Goal: Task Accomplishment & Management: Manage account settings

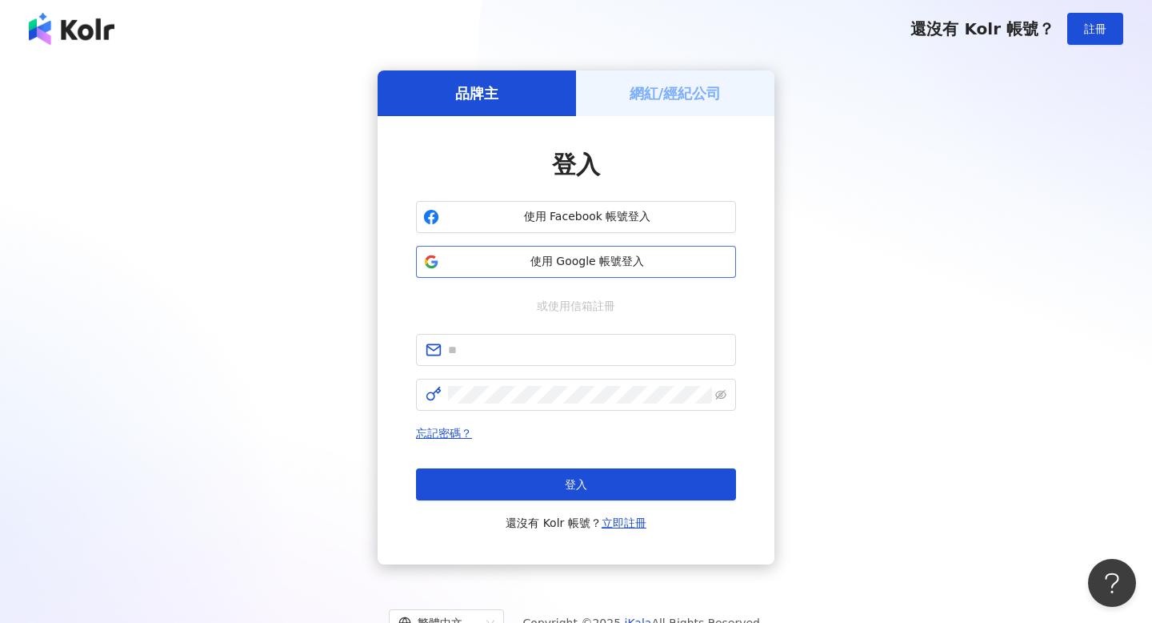
click at [523, 270] on button "使用 Google 帳號登入" at bounding box center [576, 262] width 320 height 32
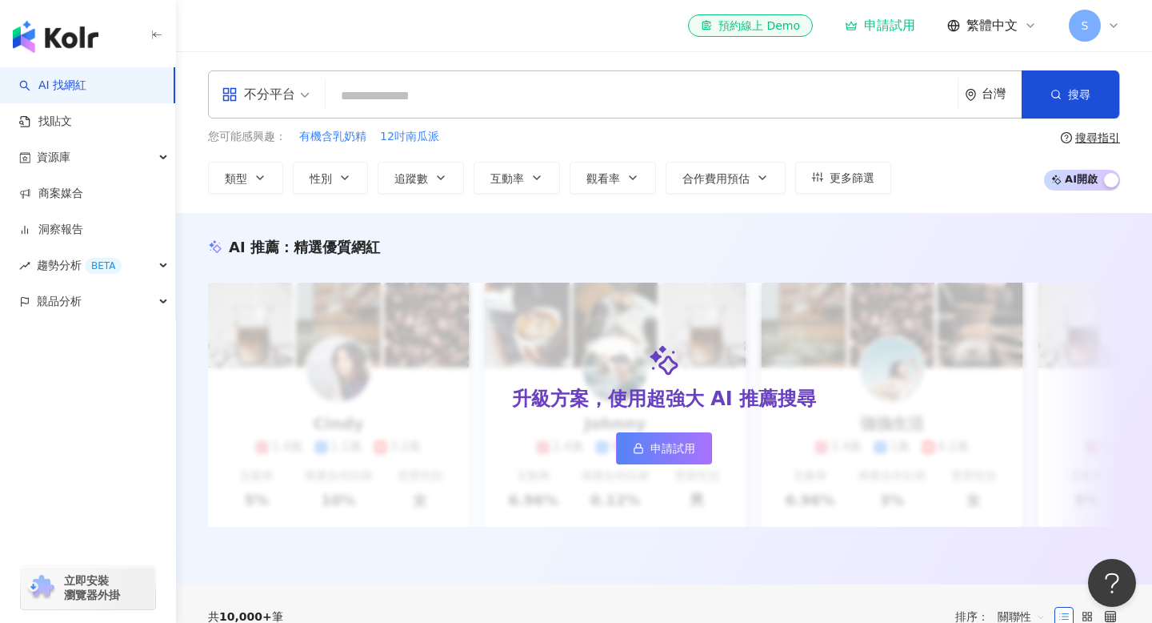
click at [725, 67] on div "不分平台 台灣 搜尋 您可能感興趣： 有機含乳奶精 12吋南瓜派 類型 性別 追蹤數 互動率 觀看率 合作費用預估 更多篩選 搜尋指引 AI 開啟 AI 關閉" at bounding box center [664, 132] width 976 height 162
click at [682, 75] on div "不分平台 台灣 搜尋" at bounding box center [664, 94] width 912 height 48
click at [599, 90] on input "search" at bounding box center [641, 96] width 619 height 30
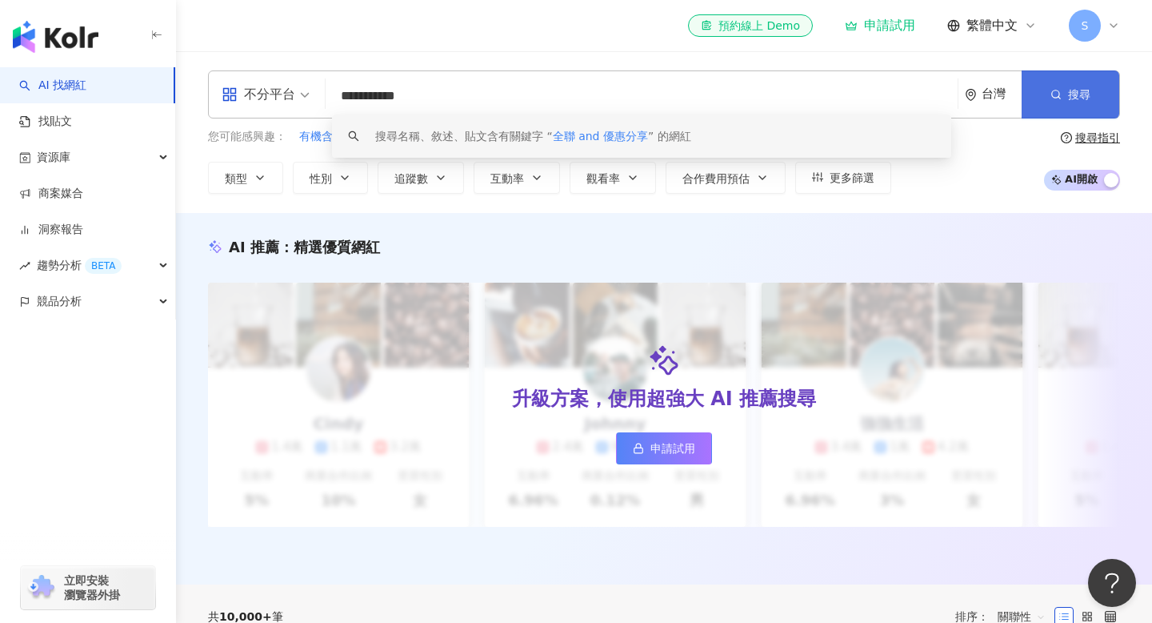
type input "**********"
click at [1090, 94] on span "搜尋" at bounding box center [1079, 94] width 22 height 13
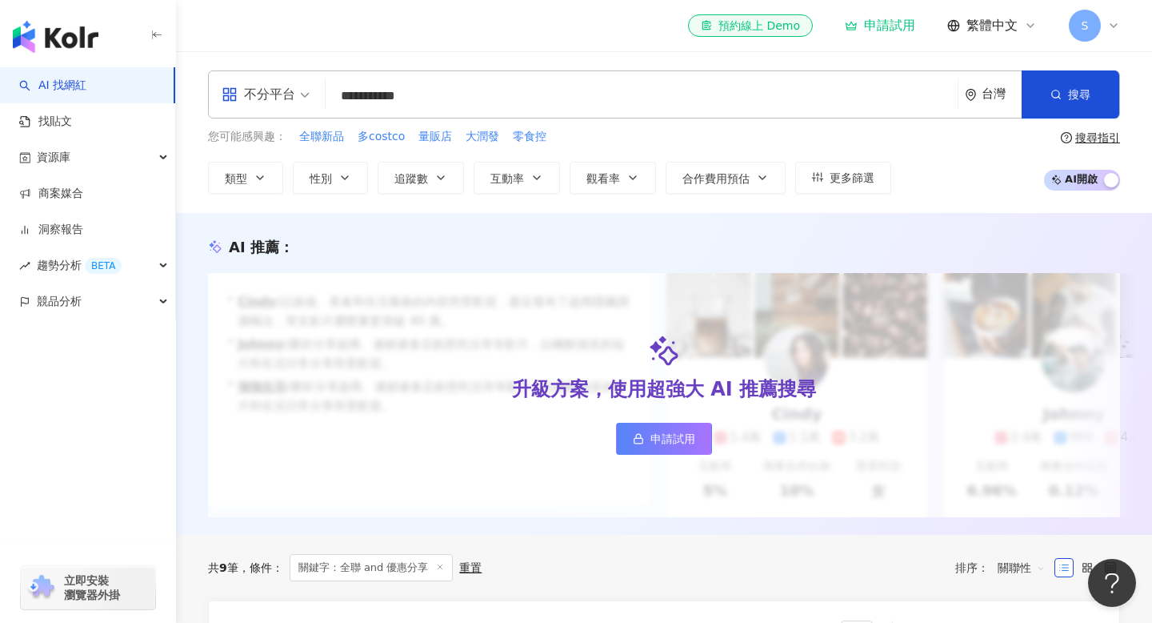
click at [1092, 186] on span "AI 開啟 AI 關閉" at bounding box center [1082, 180] width 76 height 21
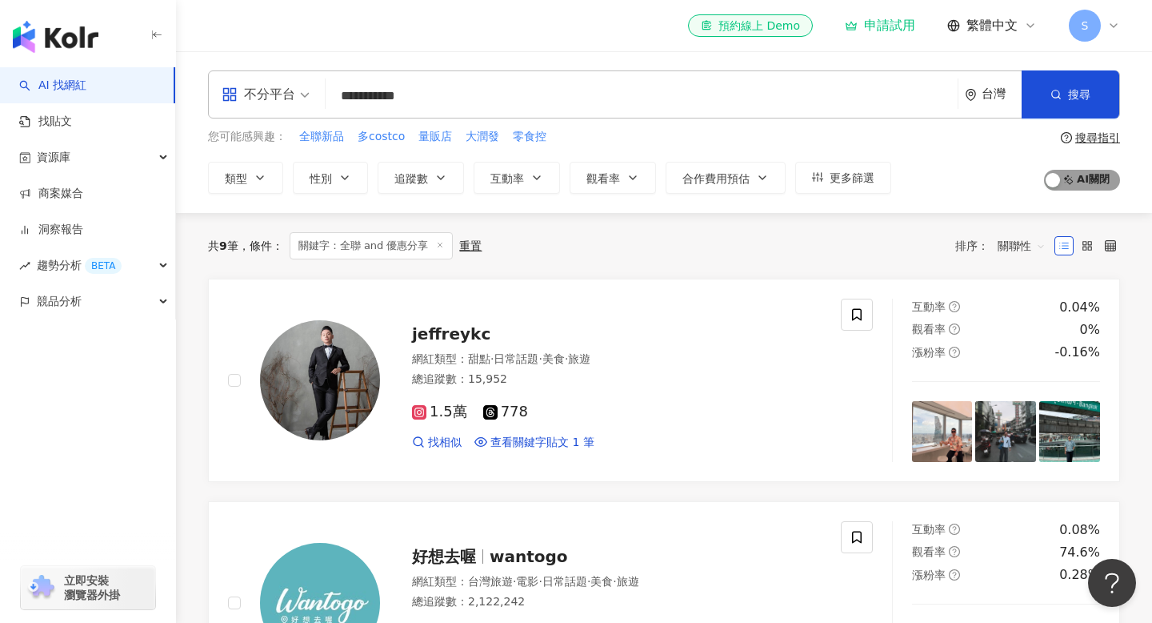
click at [1091, 182] on span "AI 開啟 AI 關閉" at bounding box center [1082, 180] width 76 height 21
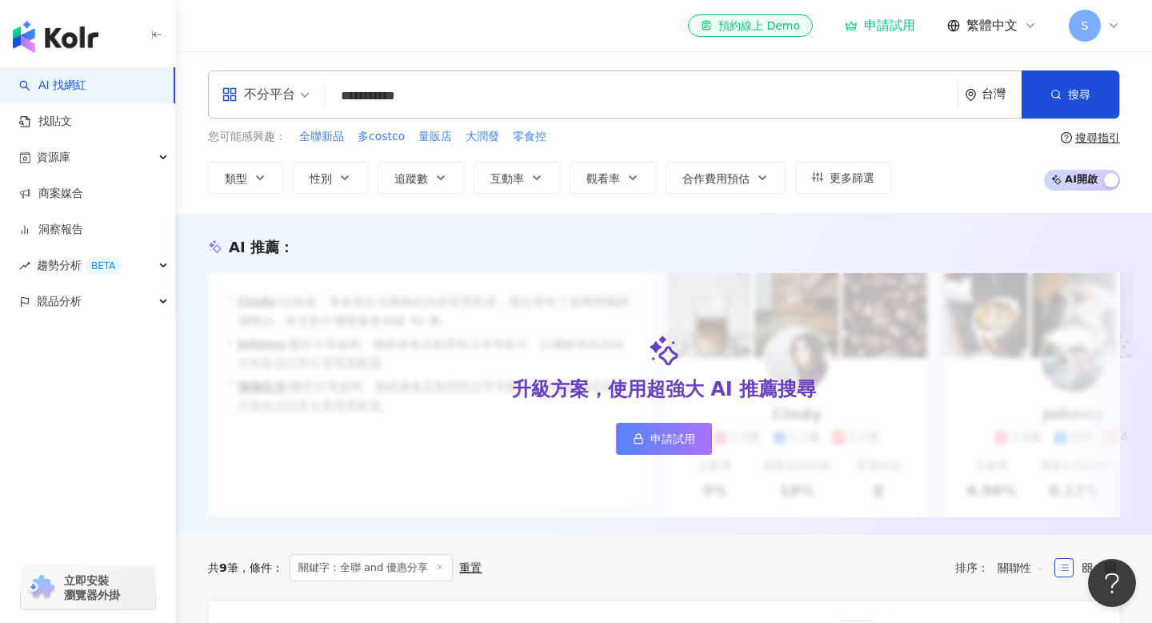
click at [1104, 20] on div "S" at bounding box center [1094, 26] width 51 height 32
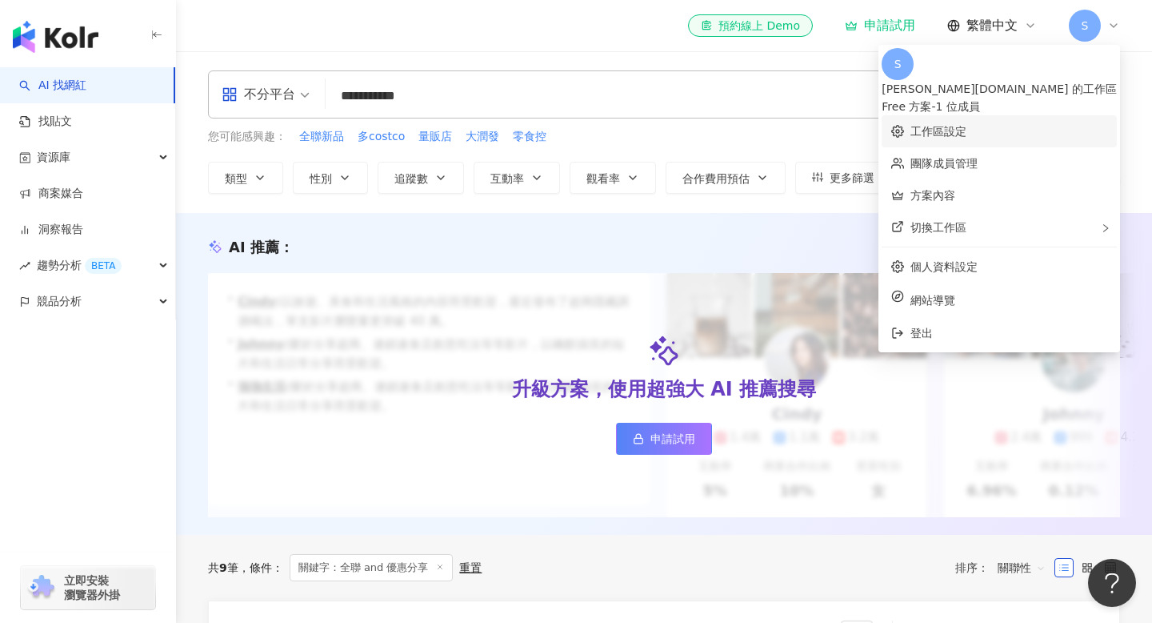
click at [967, 129] on link "工作區設定" at bounding box center [939, 131] width 56 height 13
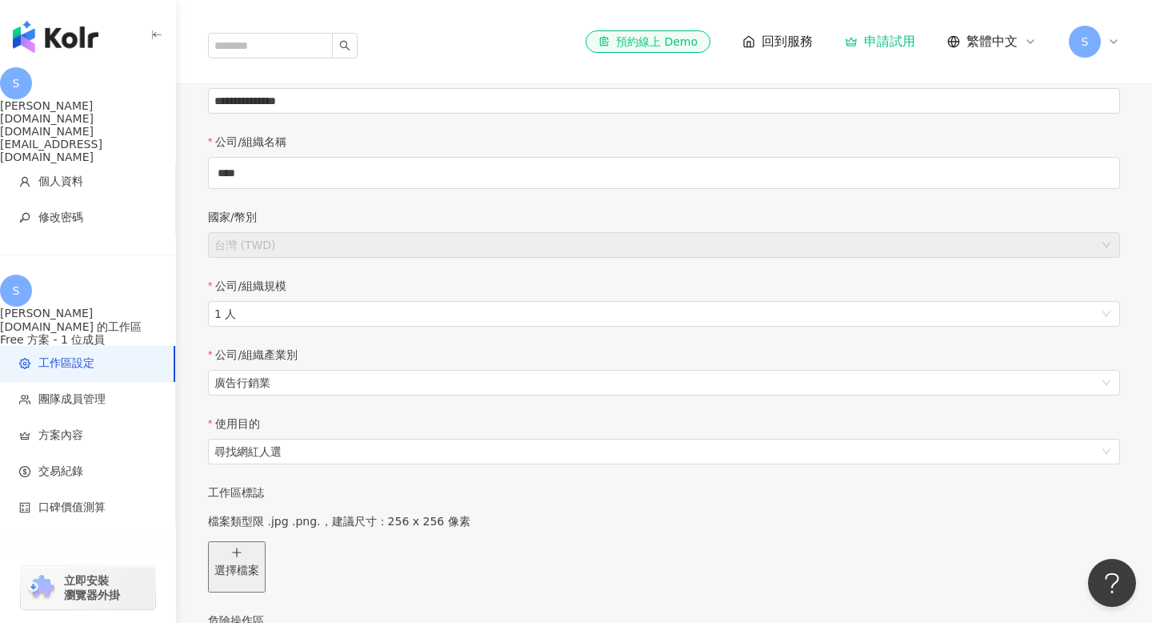
click at [46, 355] on span "工作區設定" at bounding box center [66, 363] width 56 height 16
click at [54, 391] on span "團隊成員管理" at bounding box center [71, 399] width 67 height 16
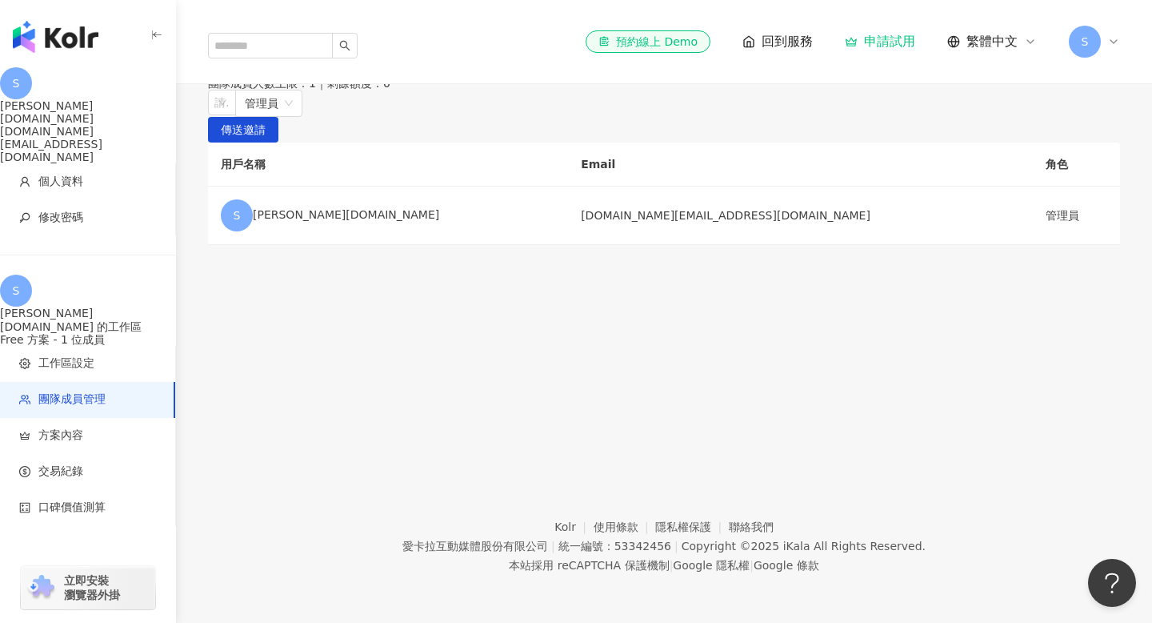
click at [749, 35] on icon at bounding box center [749, 41] width 13 height 13
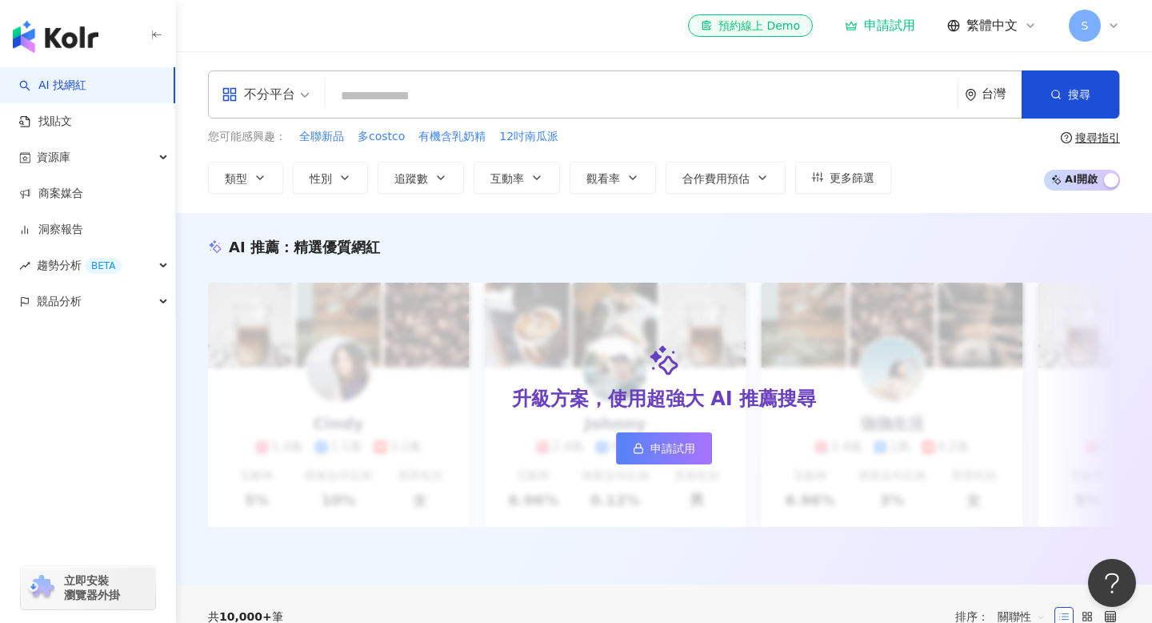
click at [1096, 19] on span "S" at bounding box center [1085, 26] width 32 height 32
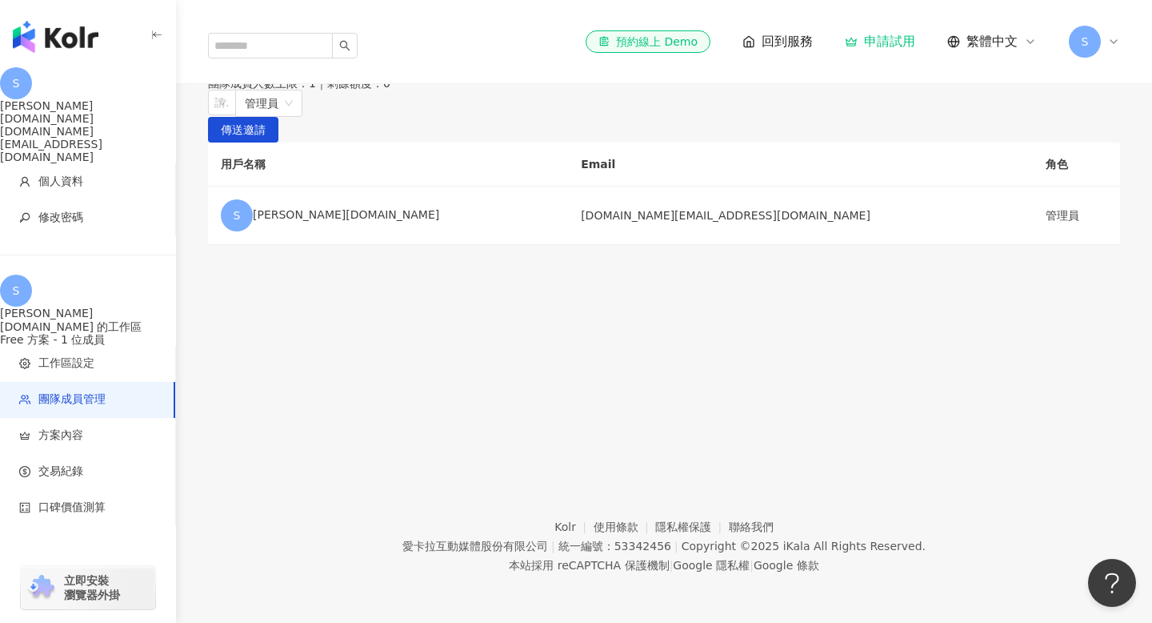
click at [95, 47] on img "button" at bounding box center [56, 37] width 86 height 32
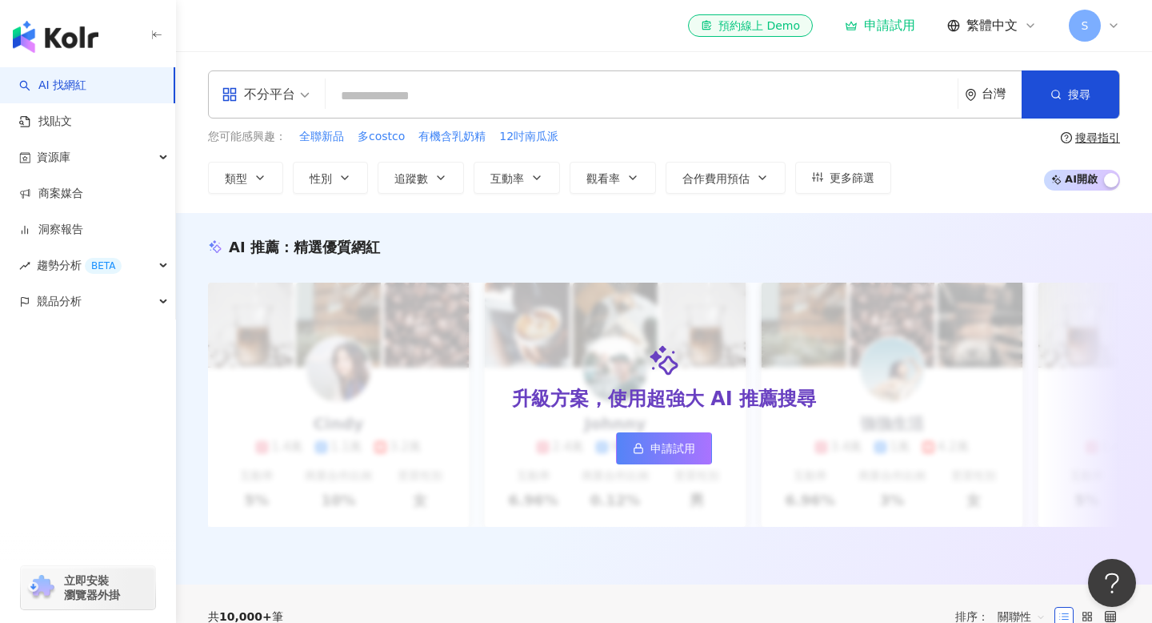
click at [1082, 18] on span "S" at bounding box center [1085, 26] width 7 height 18
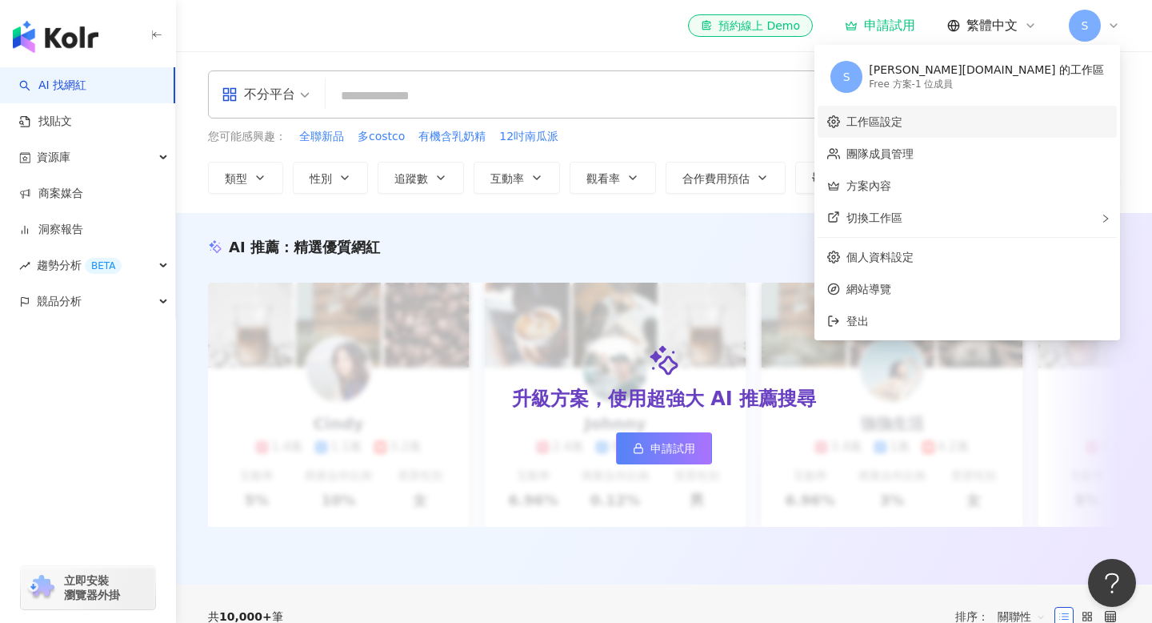
click at [903, 125] on link "工作區設定" at bounding box center [875, 121] width 56 height 13
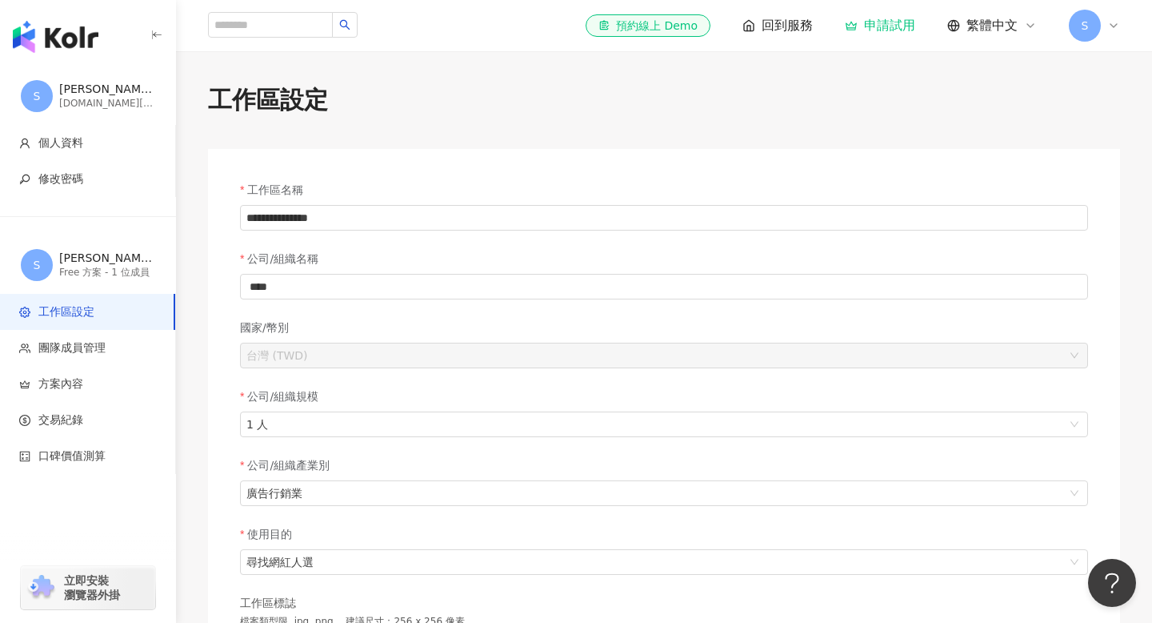
click at [1077, 28] on span "S" at bounding box center [1085, 26] width 32 height 32
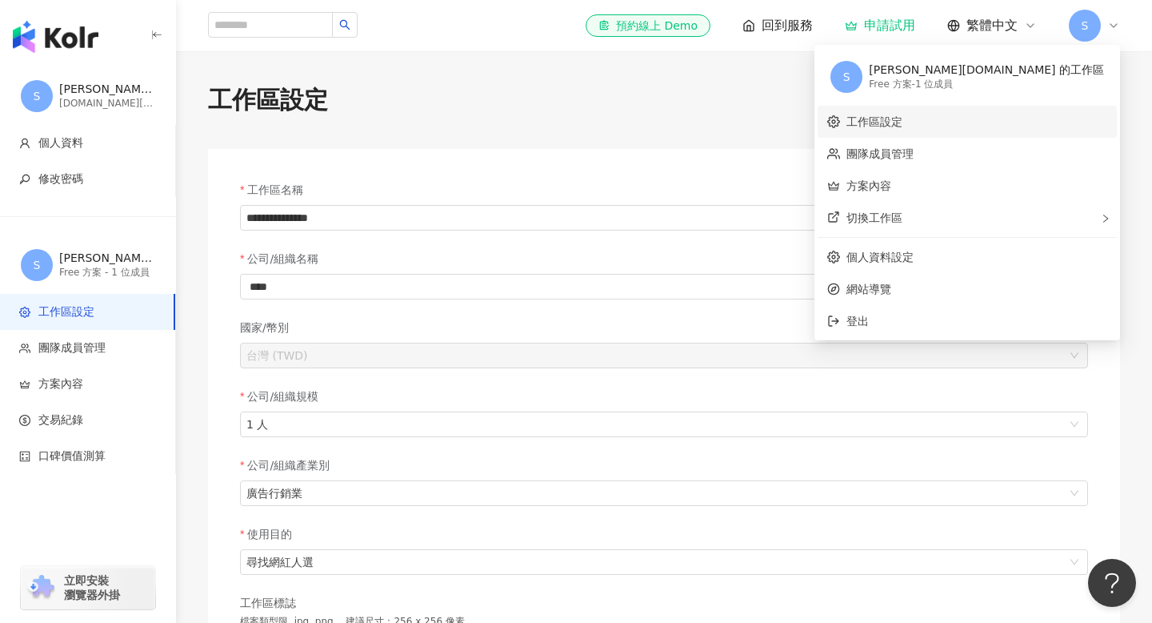
click at [903, 128] on link "工作區設定" at bounding box center [875, 121] width 56 height 13
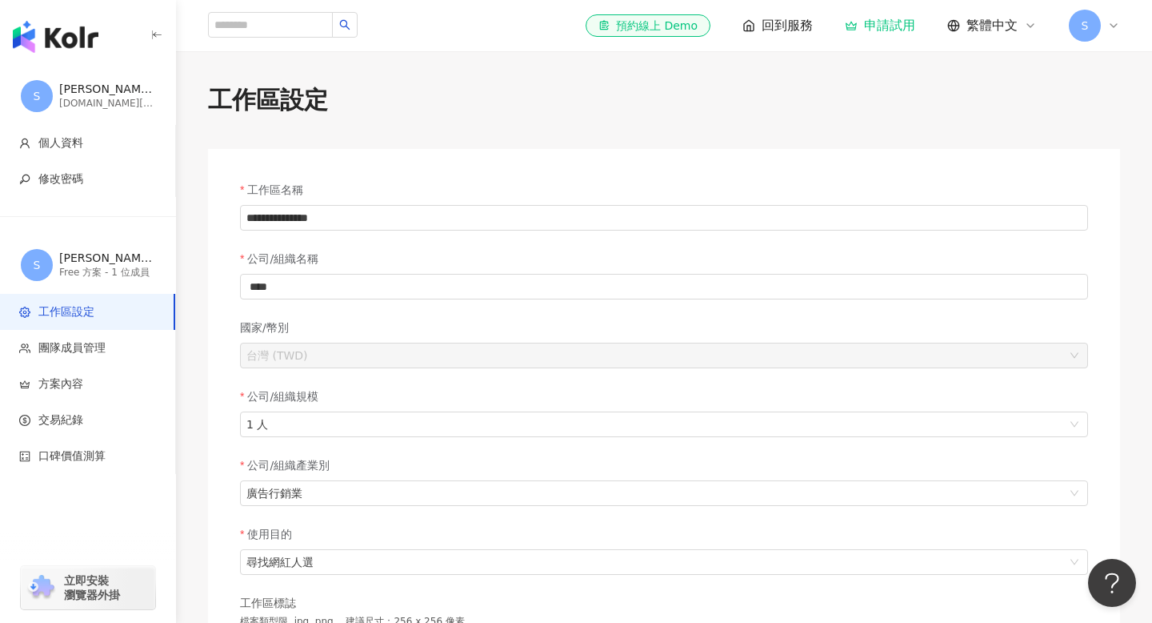
click at [1100, 27] on span "S" at bounding box center [1085, 26] width 32 height 32
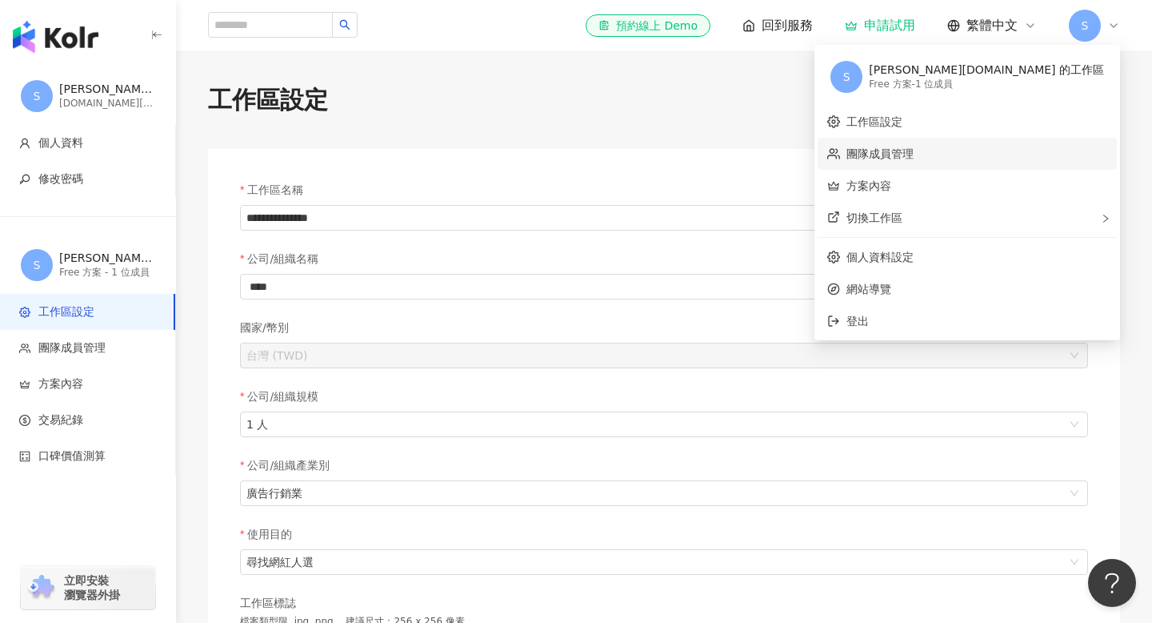
click at [914, 157] on link "團隊成員管理" at bounding box center [880, 153] width 67 height 13
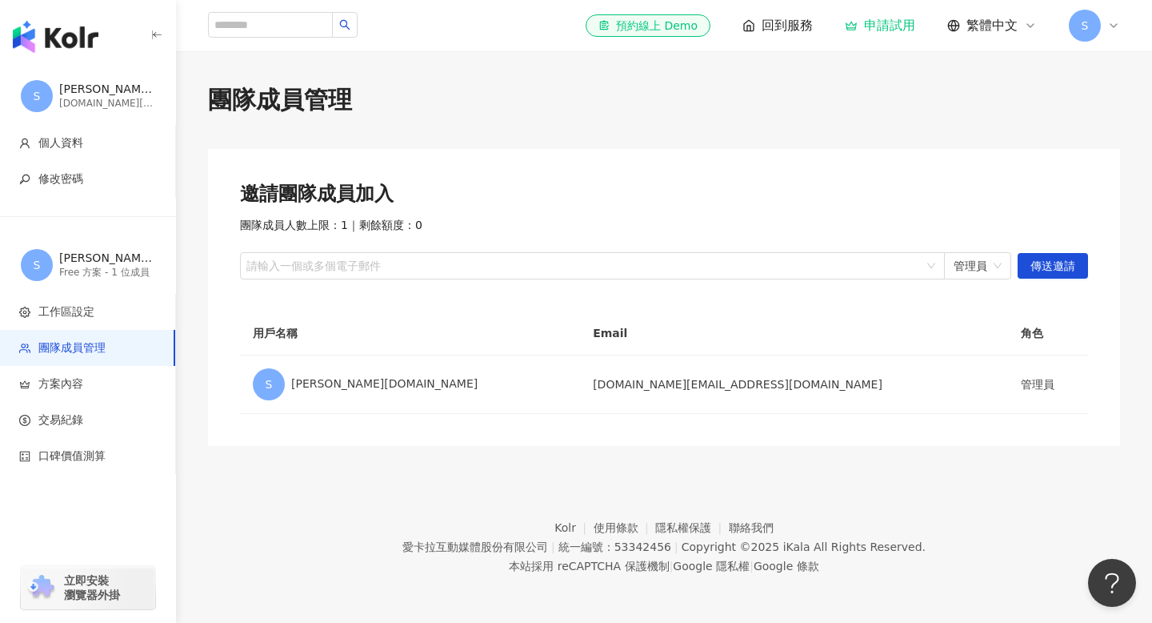
click at [1096, 32] on span "S" at bounding box center [1085, 26] width 32 height 32
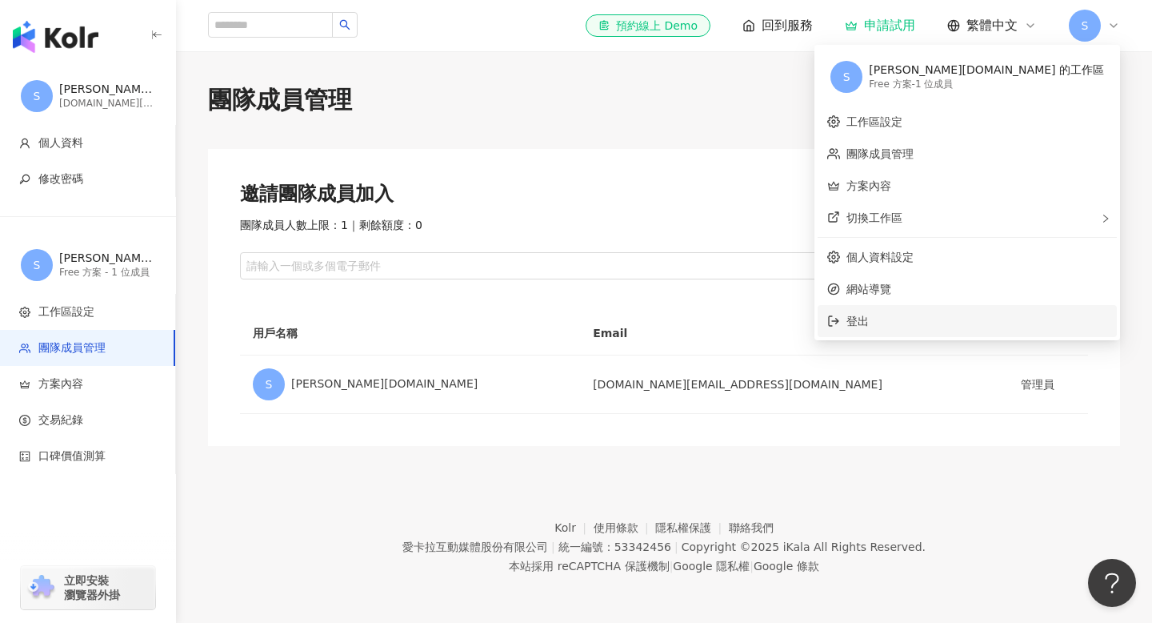
click at [954, 328] on li "登出" at bounding box center [967, 321] width 299 height 32
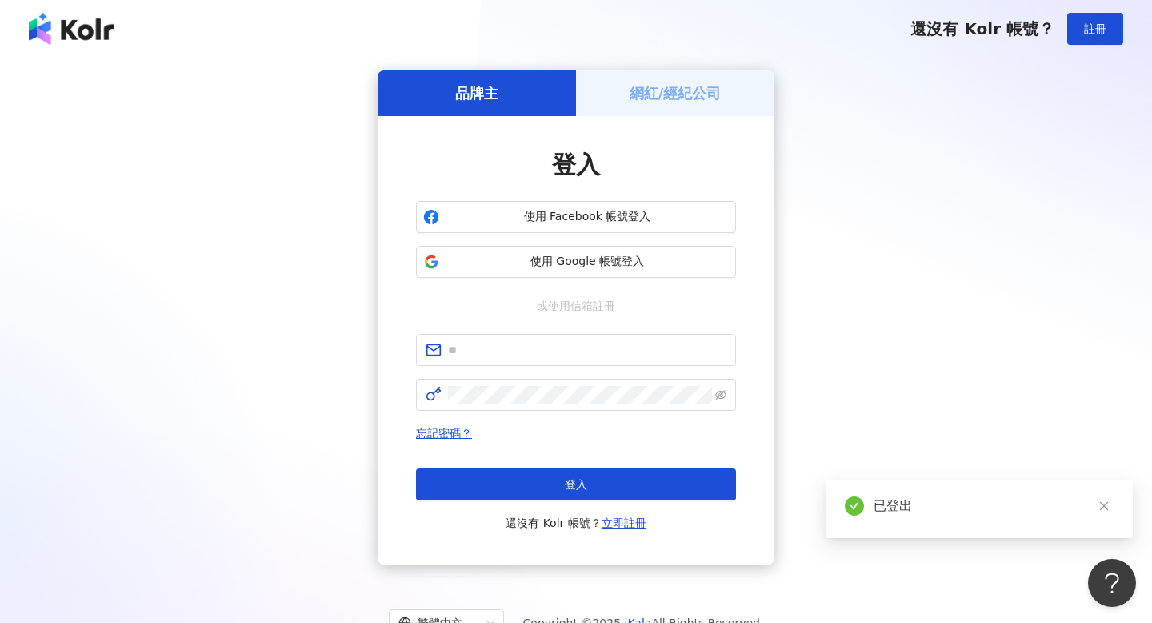
scroll to position [74, 0]
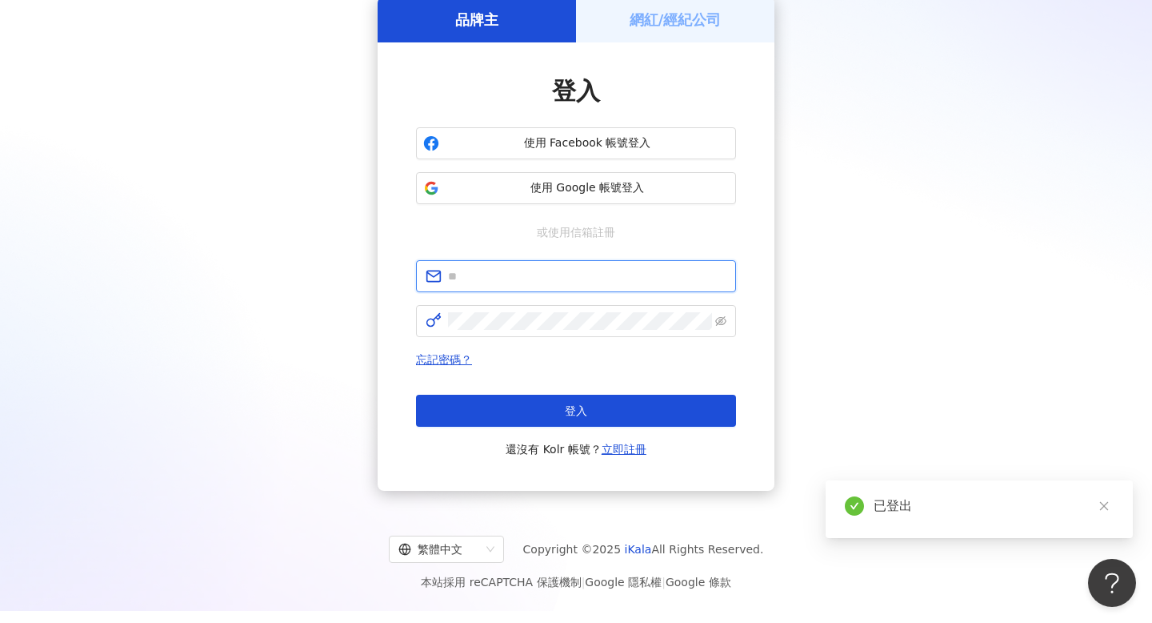
click at [627, 279] on input "text" at bounding box center [587, 276] width 279 height 18
type input "**********"
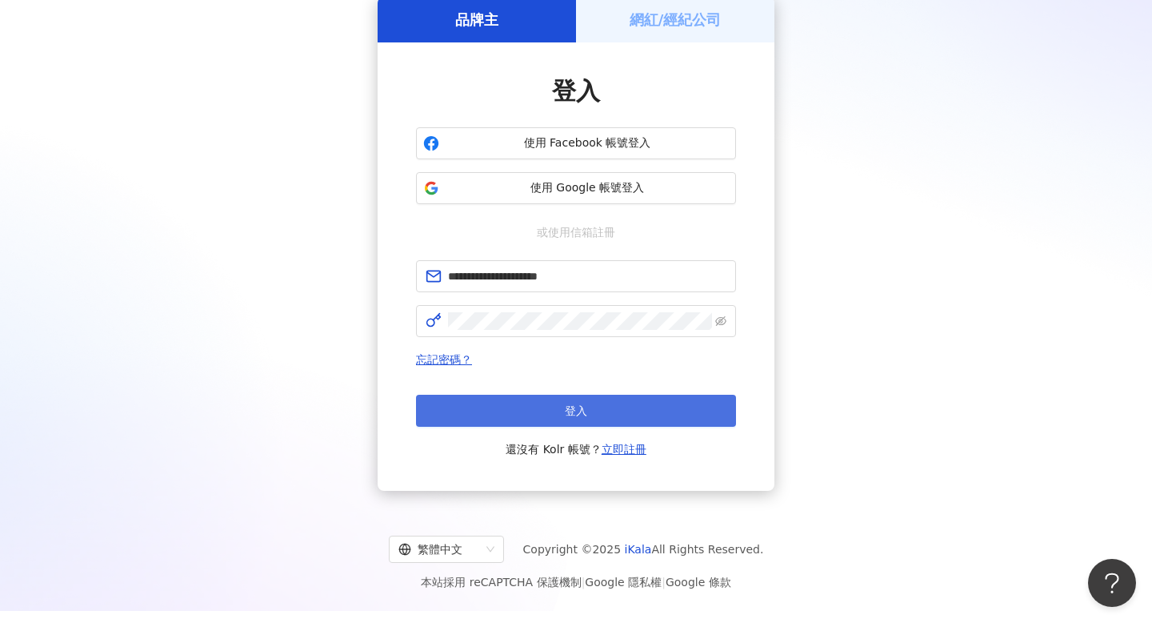
click at [571, 406] on span "登入" at bounding box center [576, 410] width 22 height 13
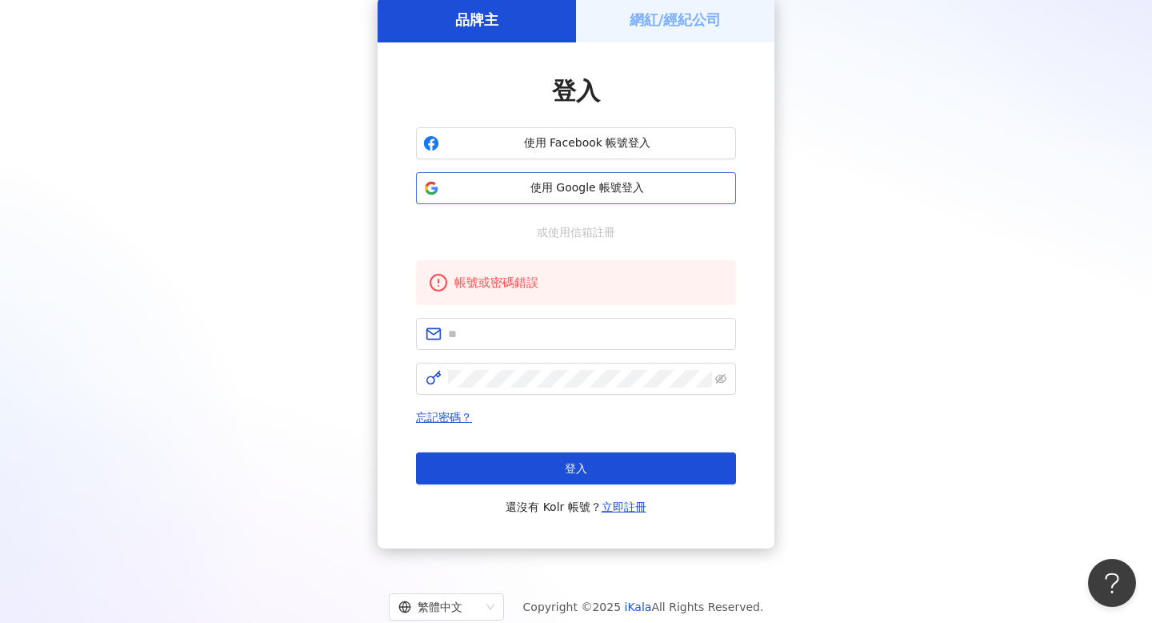
click at [662, 189] on span "使用 Google 帳號登入" at bounding box center [587, 188] width 283 height 16
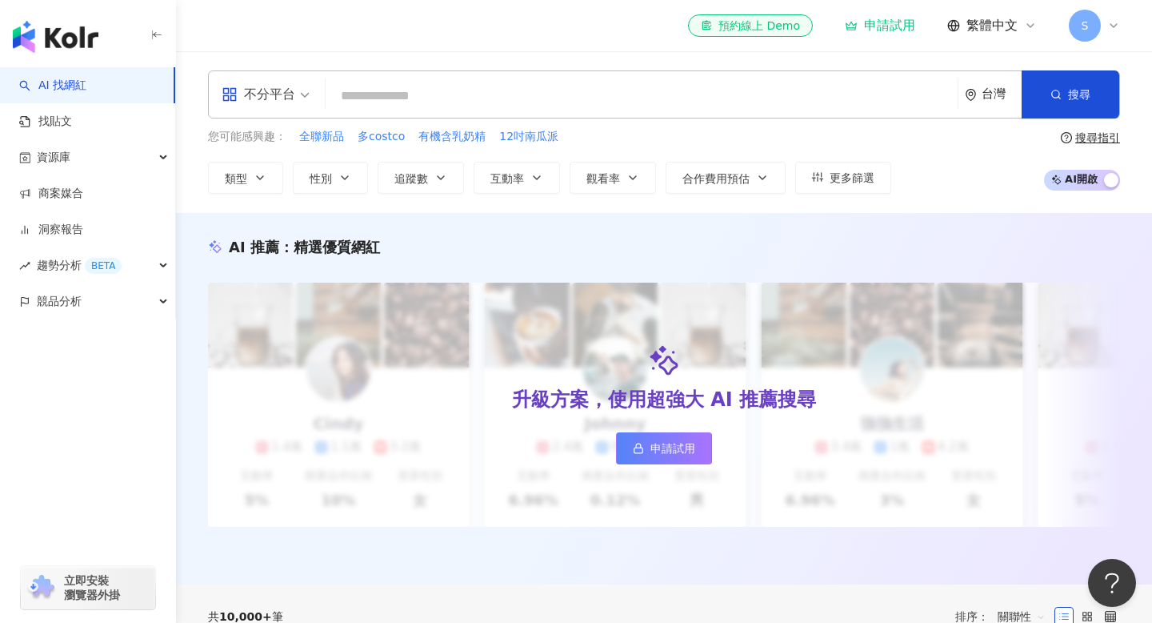
click at [1066, 33] on div "el-icon-cs 預約線上 Demo 申請試用 繁體中文 S" at bounding box center [904, 26] width 432 height 32
click at [1073, 30] on span "S" at bounding box center [1085, 26] width 32 height 32
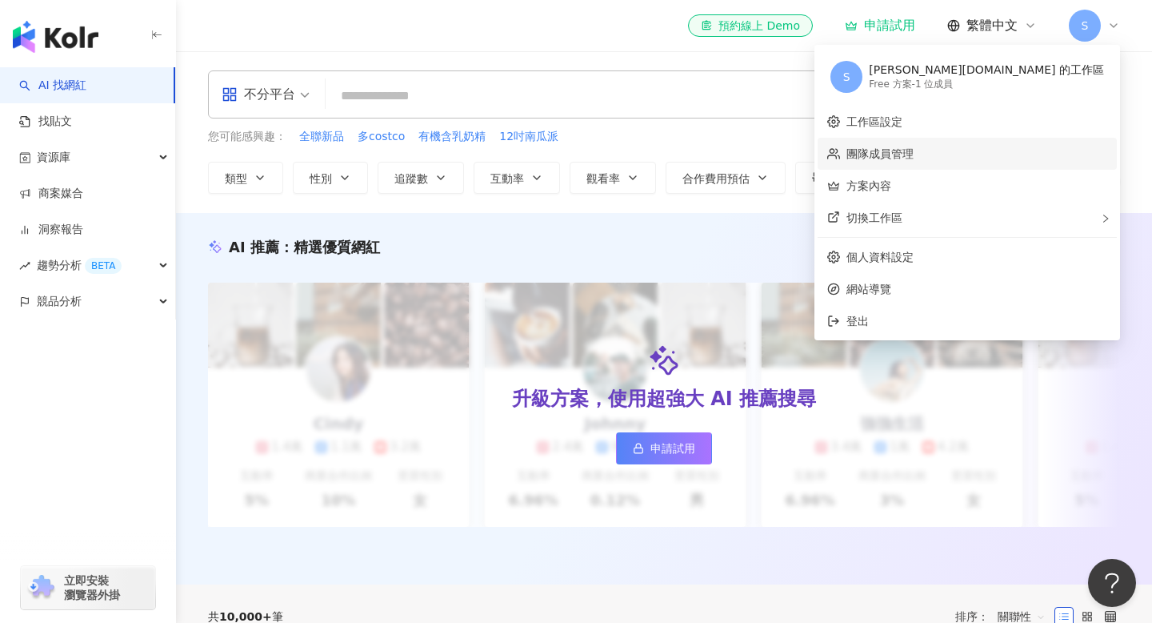
click at [914, 157] on link "團隊成員管理" at bounding box center [880, 153] width 67 height 13
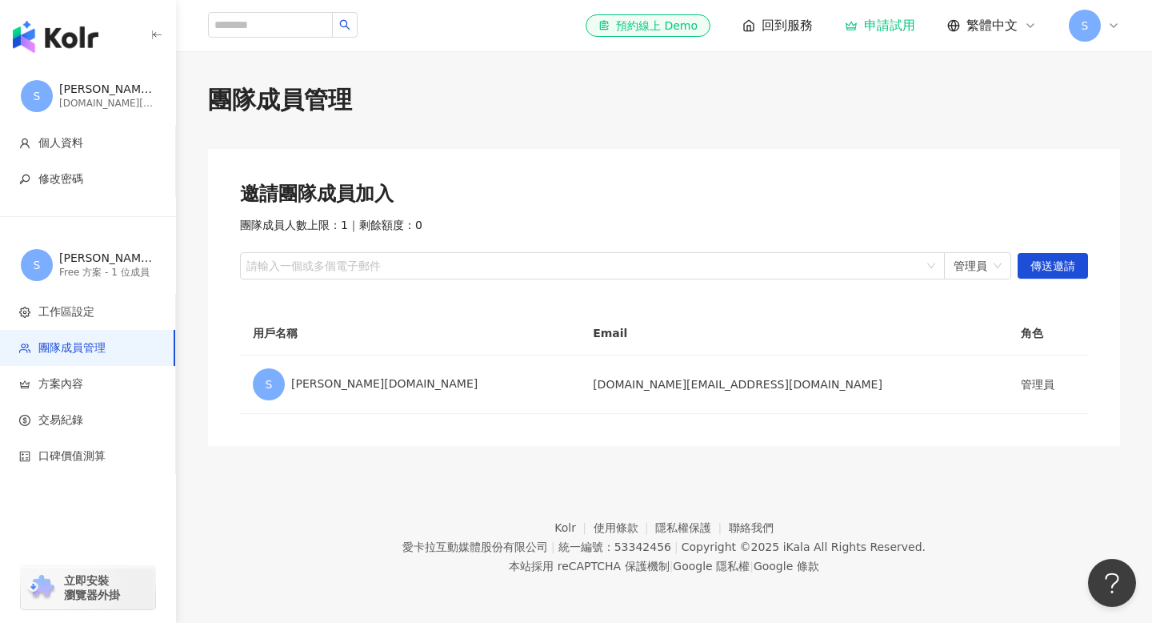
click at [1088, 26] on span "S" at bounding box center [1085, 26] width 7 height 18
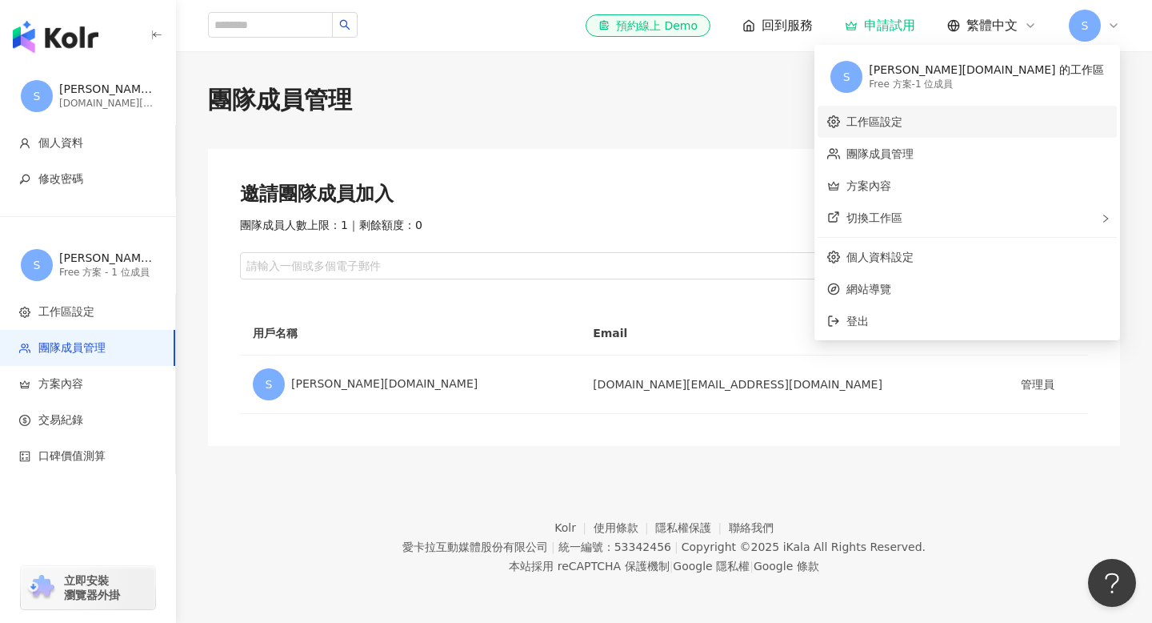
click at [903, 122] on link "工作區設定" at bounding box center [875, 121] width 56 height 13
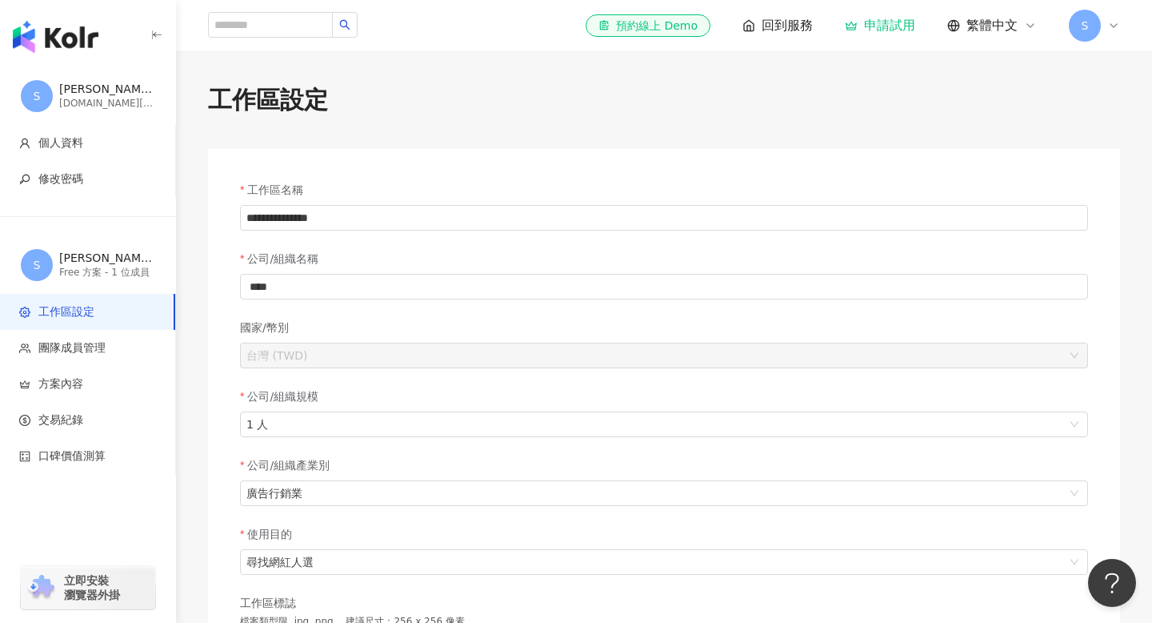
click at [1085, 40] on span "S" at bounding box center [1085, 26] width 32 height 32
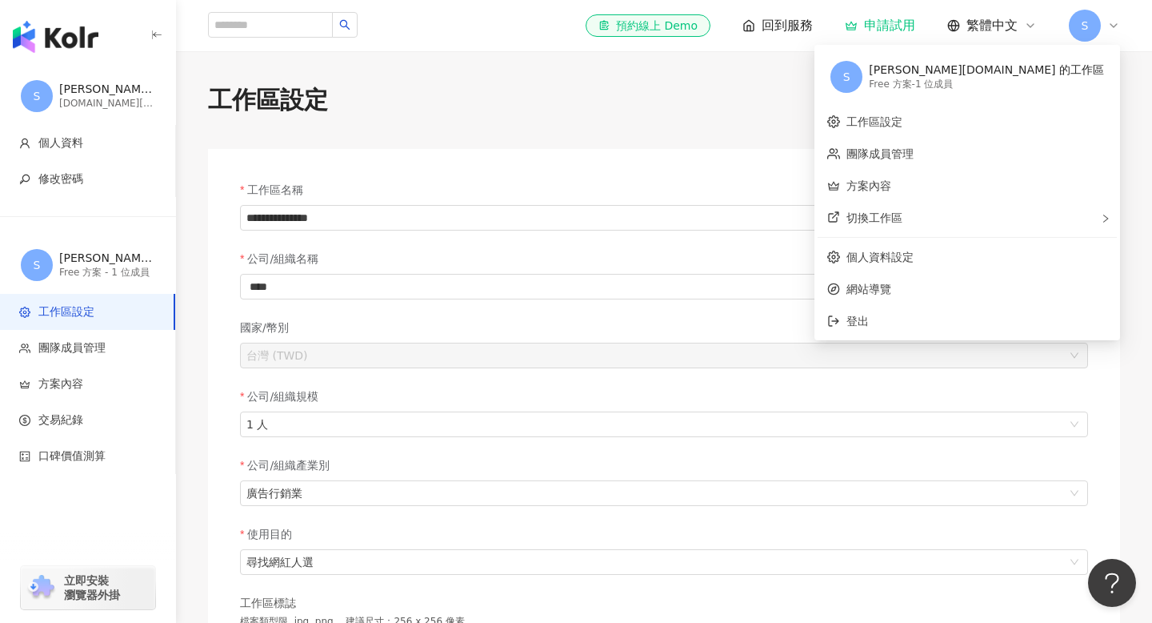
click at [1054, 90] on div "Free 方案 - 1 位成員" at bounding box center [986, 85] width 235 height 14
click at [914, 261] on link "個人資料設定" at bounding box center [880, 256] width 67 height 13
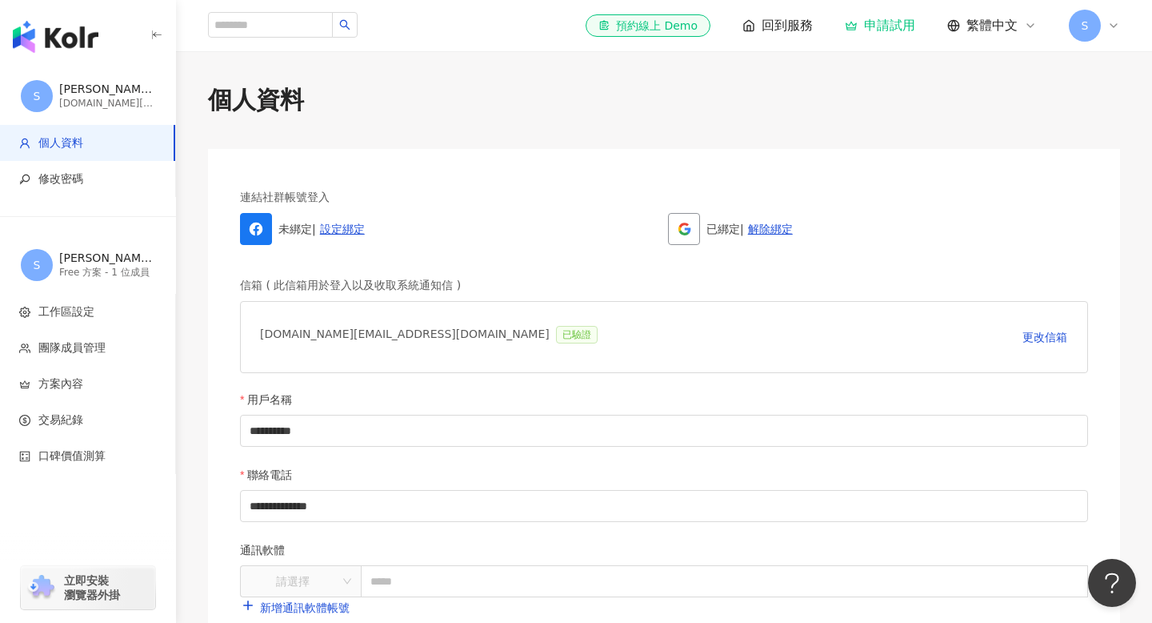
click at [1093, 40] on div "S" at bounding box center [1094, 26] width 51 height 32
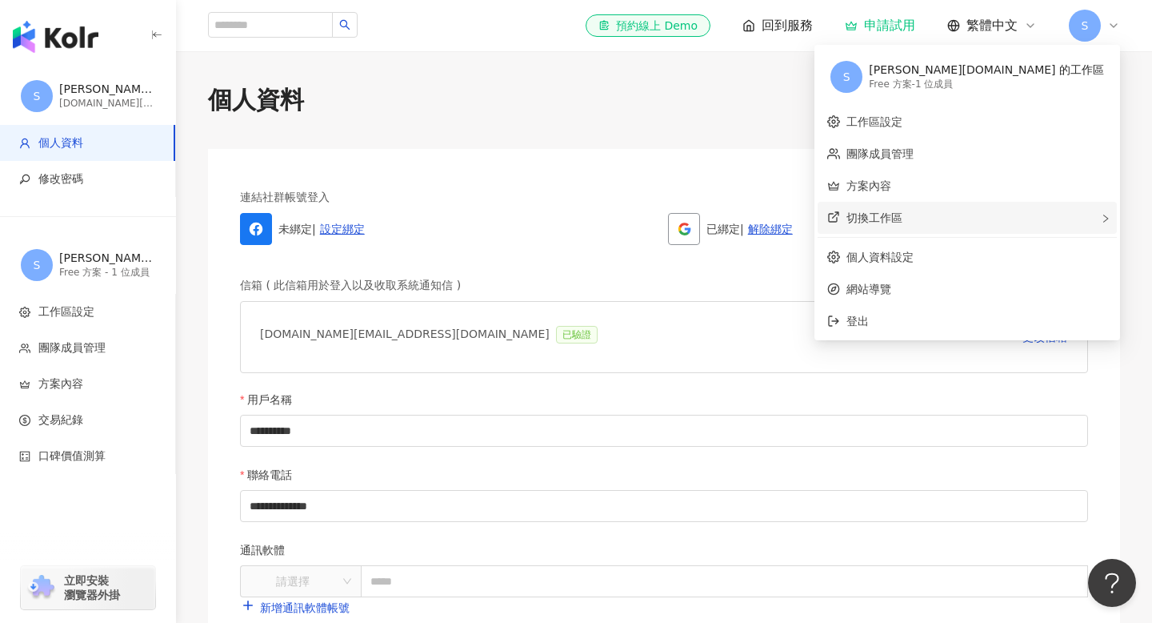
click at [1032, 222] on div "切換工作區" at bounding box center [967, 218] width 299 height 32
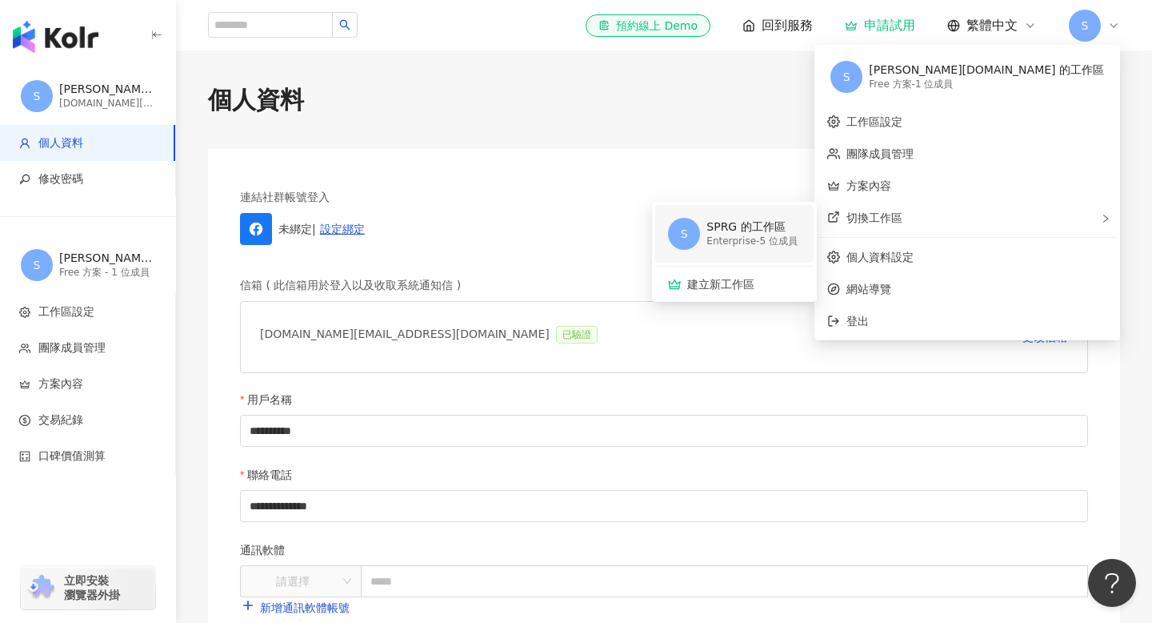
click at [798, 237] on div "Enterprise - 5 位成員" at bounding box center [752, 241] width 91 height 14
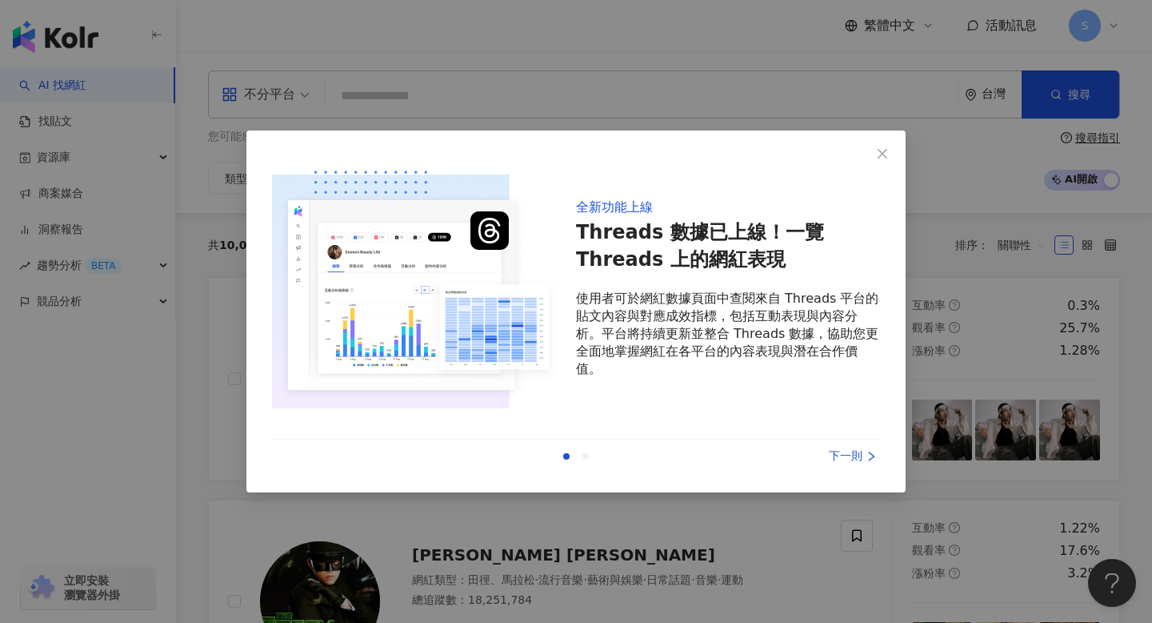
click at [853, 483] on div "全新功能上線 Threads 數據已上線！一覽 Threads 上的網紅表現 使用者可於網紅數據頁面中查閱來自 Threads 平台的貼文內容與對應成效指標，…" at bounding box center [575, 311] width 659 height 362
click at [853, 462] on div "下一則" at bounding box center [820, 456] width 120 height 18
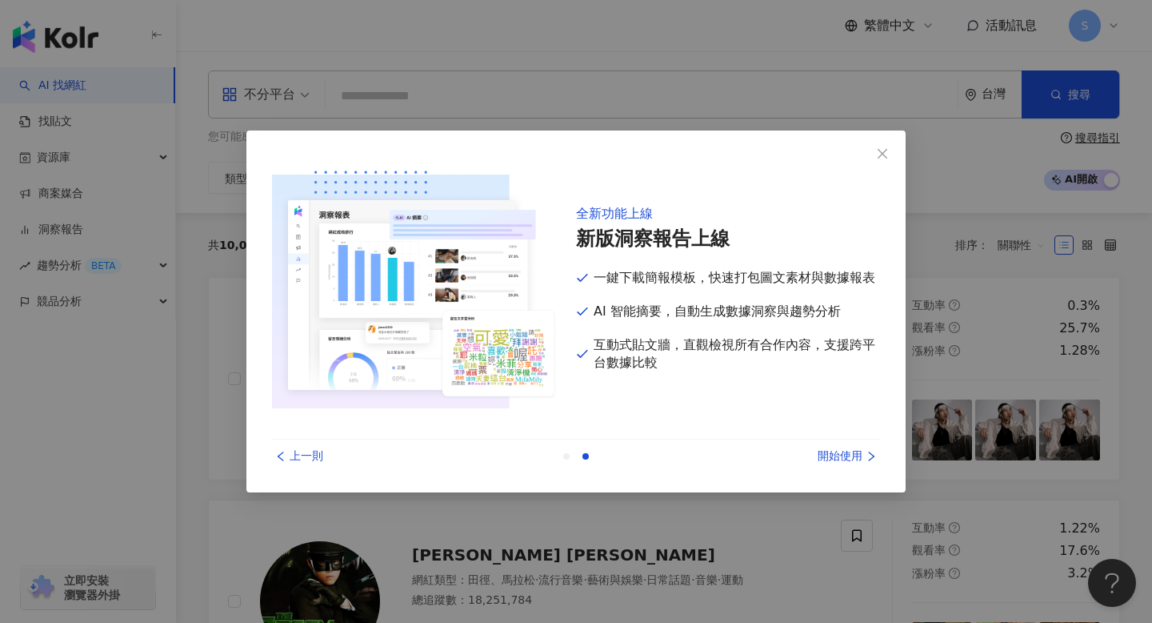
click at [854, 455] on div "開始使用" at bounding box center [820, 456] width 120 height 18
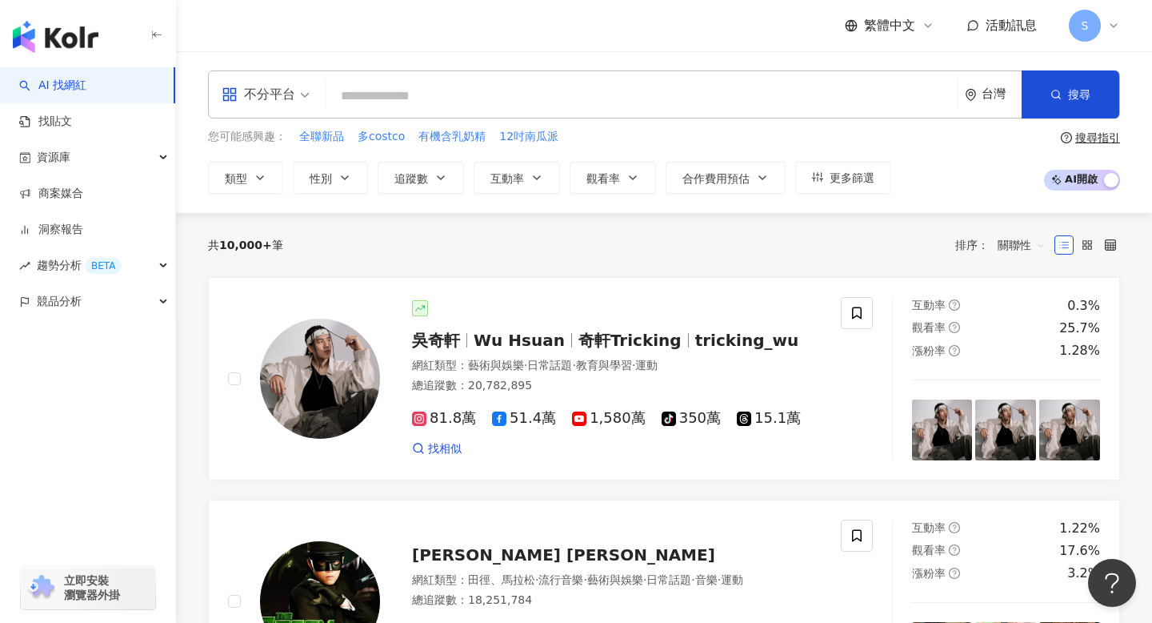
click at [1092, 34] on span "S" at bounding box center [1085, 26] width 32 height 32
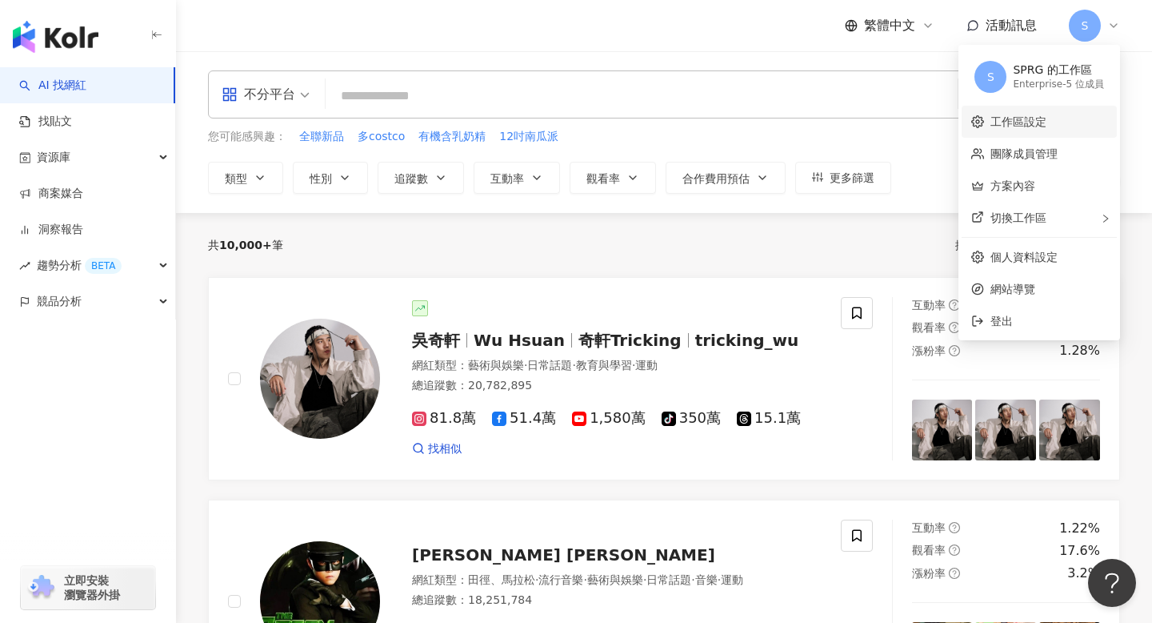
click at [1005, 121] on link "工作區設定" at bounding box center [1019, 121] width 56 height 13
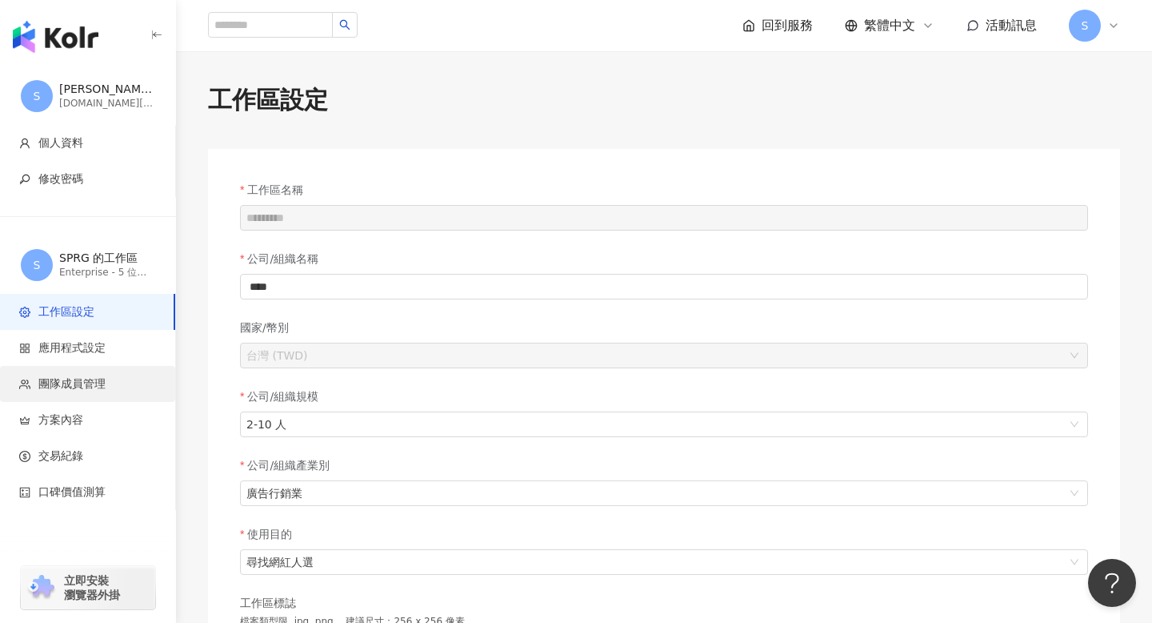
click at [89, 397] on li "團隊成員管理" at bounding box center [87, 384] width 175 height 36
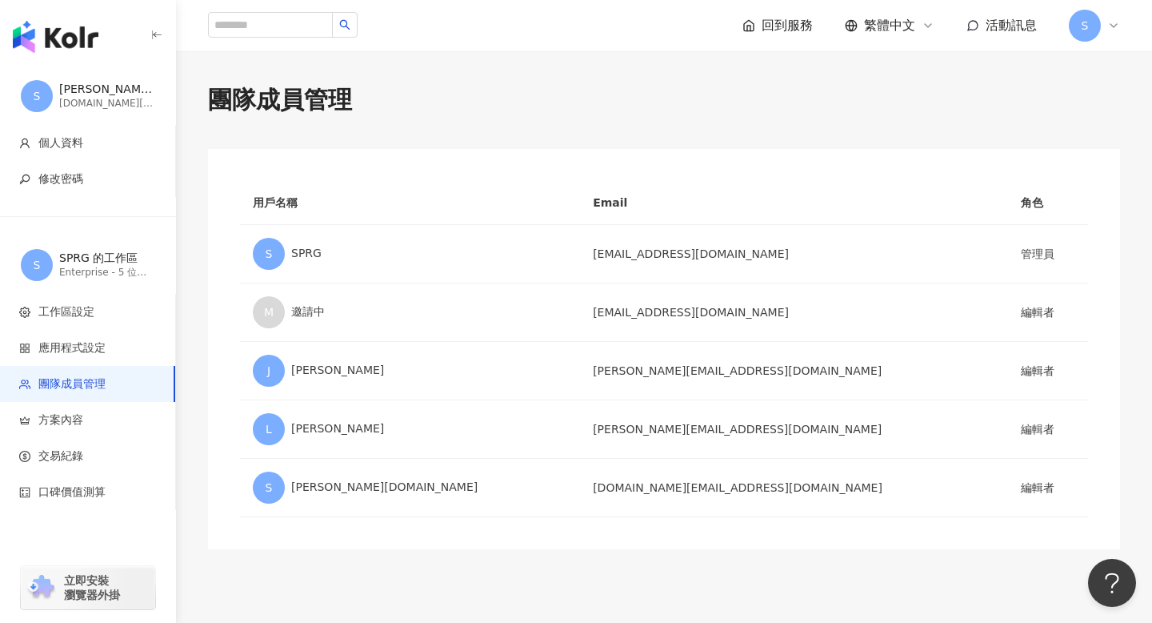
click at [96, 26] on img "button" at bounding box center [56, 37] width 86 height 32
